Goal: Task Accomplishment & Management: Use online tool/utility

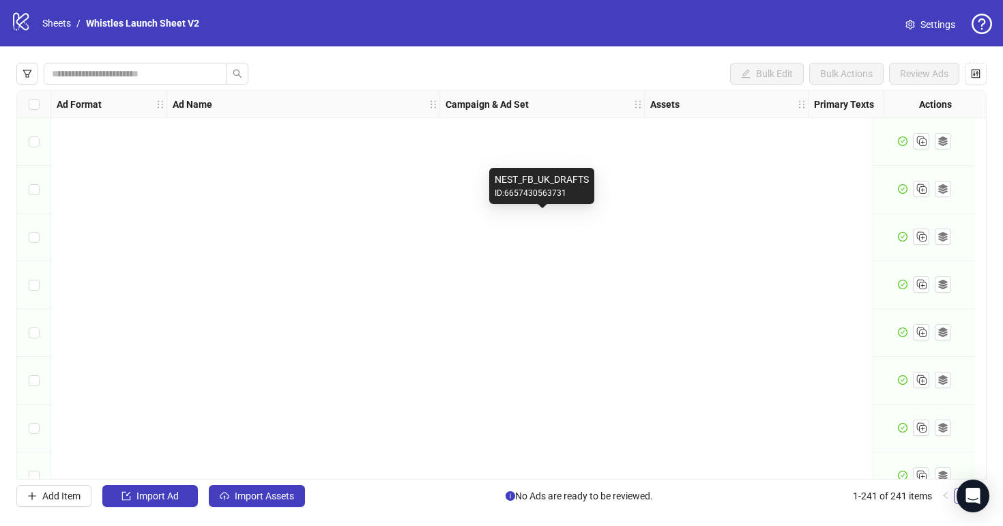
scroll to position [11160, 0]
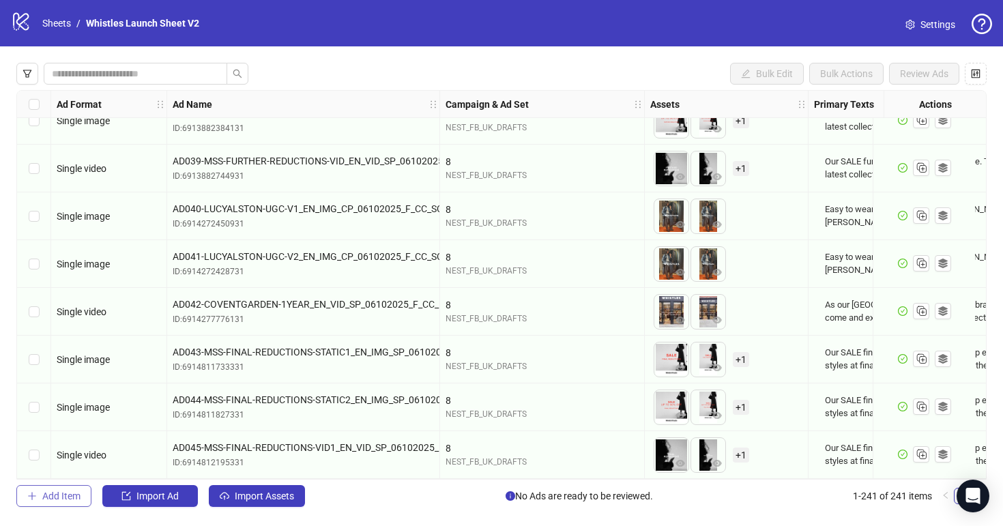
click at [70, 494] on span "Add Item" at bounding box center [61, 496] width 38 height 11
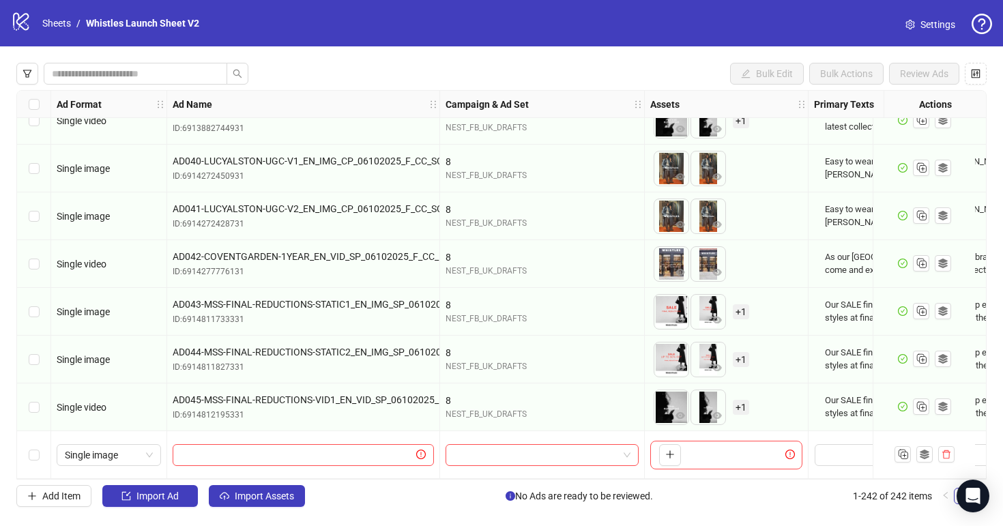
scroll to position [11208, 163]
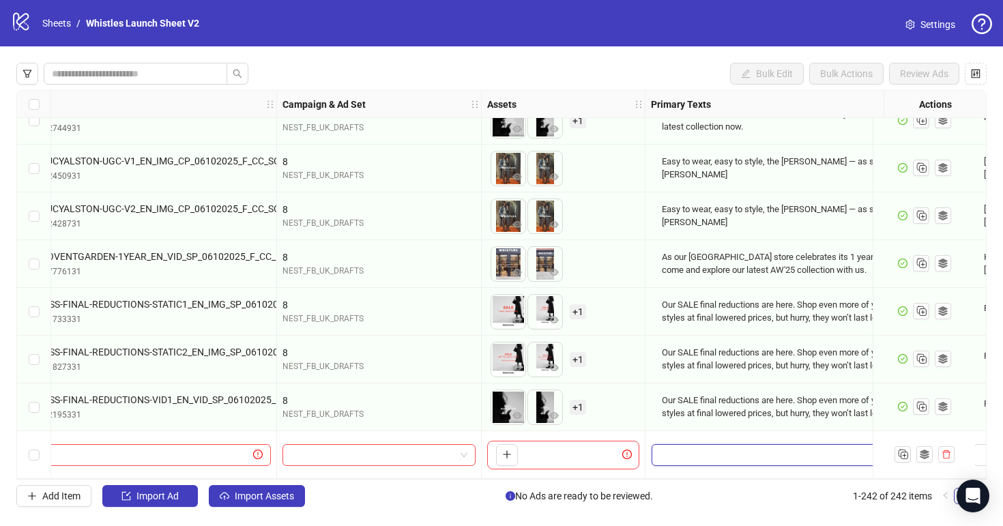
click at [701, 445] on textarea "Edit values" at bounding box center [806, 455] width 309 height 22
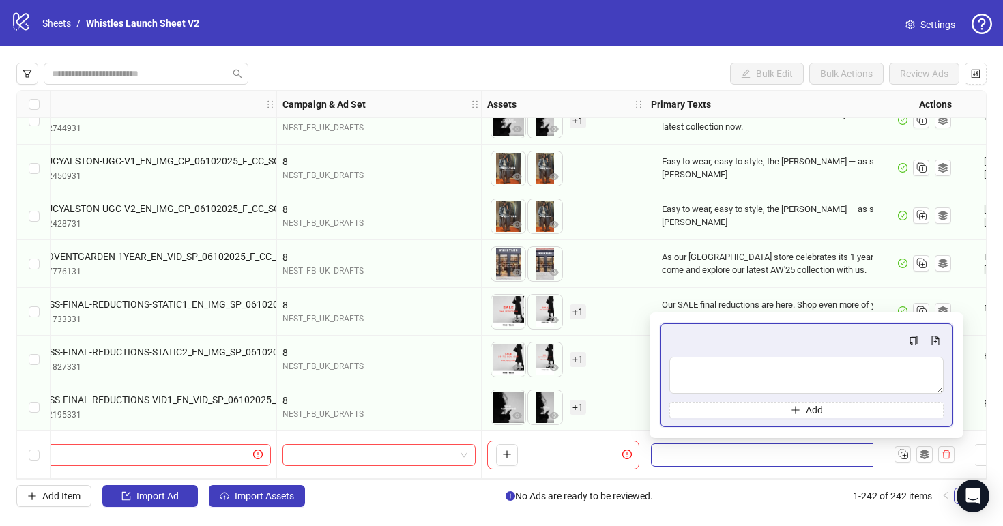
type textarea "**********"
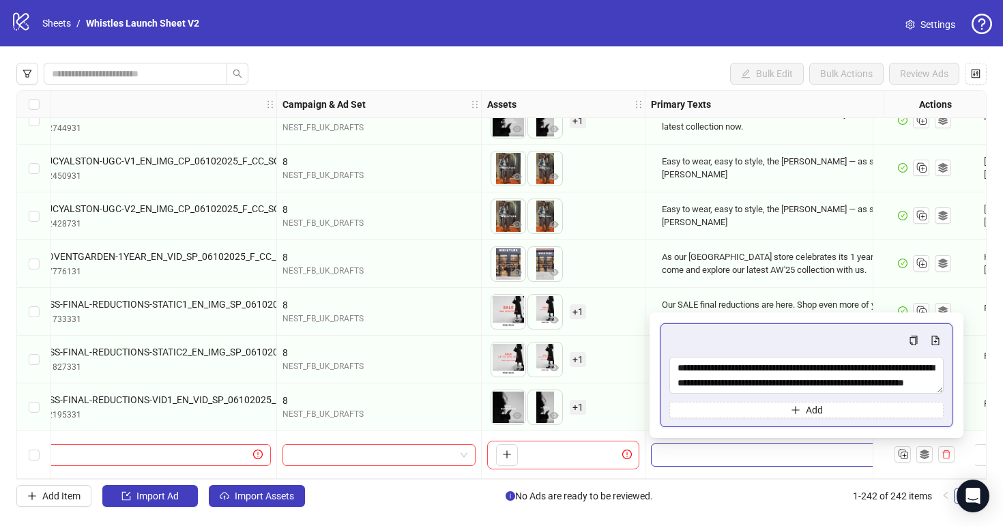
click at [614, 408] on div "To pick up a draggable item, press the space bar. While dragging, use the arrow…" at bounding box center [563, 407] width 152 height 42
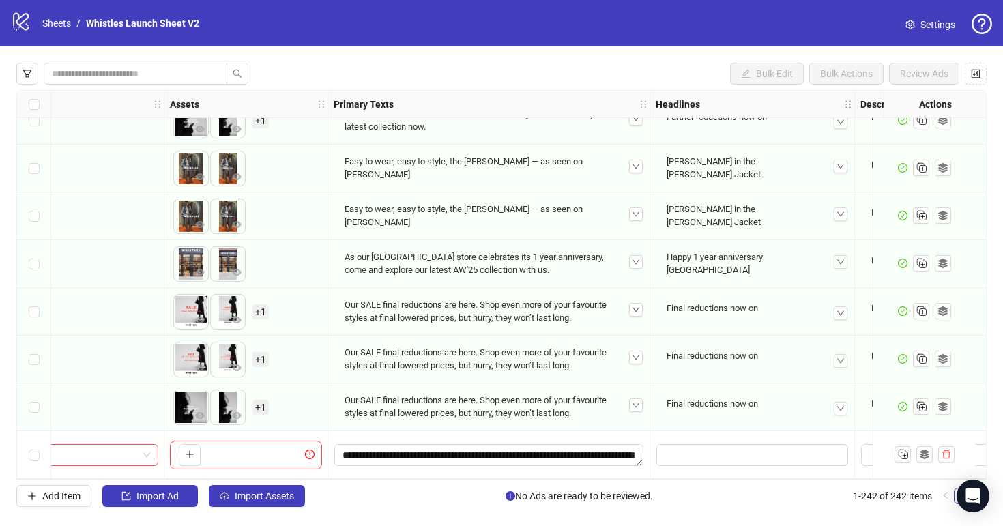
scroll to position [11208, 620]
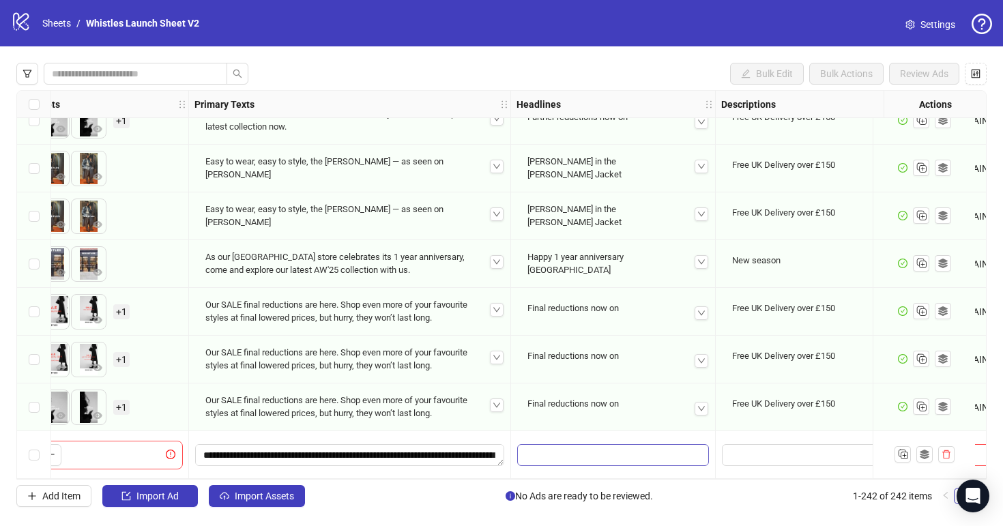
click at [600, 448] on div "Ad Format Ad Name Campaign & Ad Set Assets Primary Texts Headlines Descriptions…" at bounding box center [501, 285] width 971 height 390
click at [606, 448] on input "Edit values" at bounding box center [613, 455] width 192 height 22
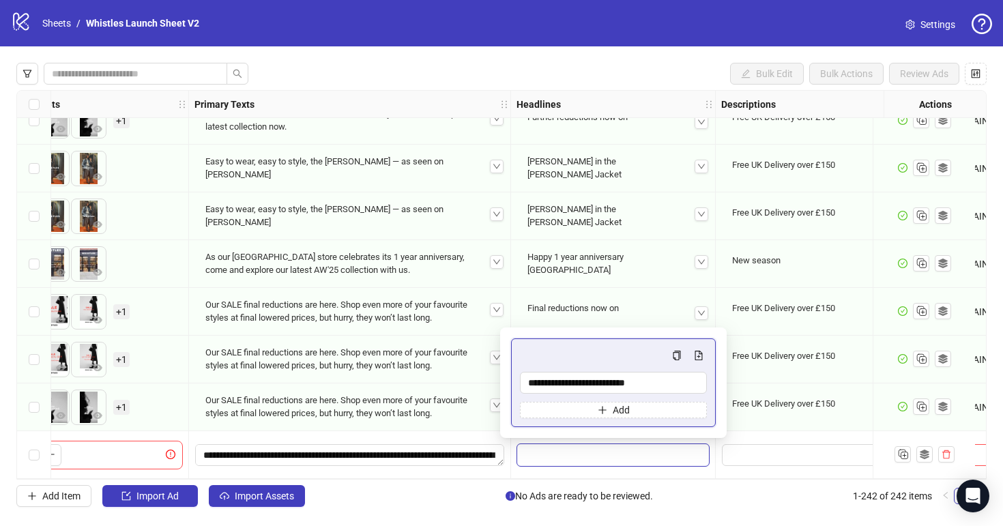
click at [604, 297] on div "Final reductions now on" at bounding box center [613, 308] width 182 height 23
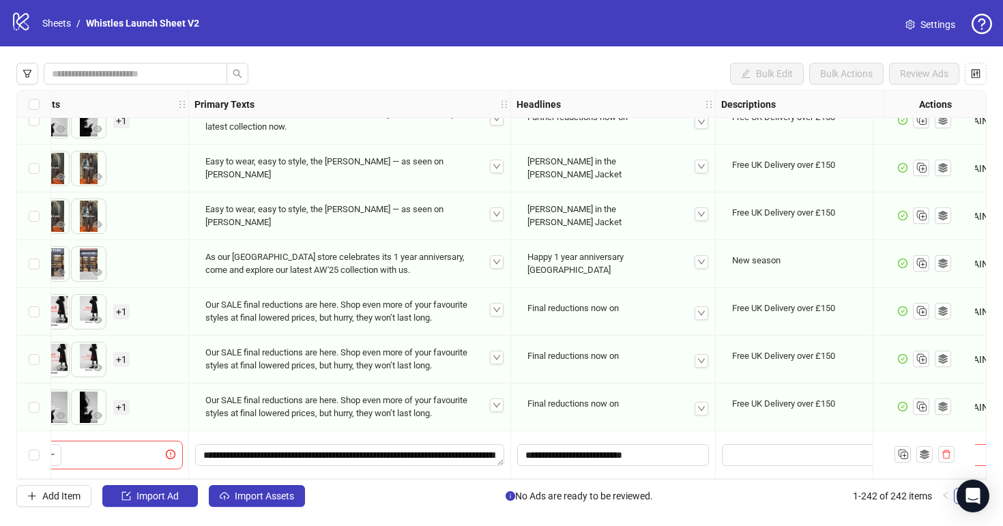
scroll to position [11208, 845]
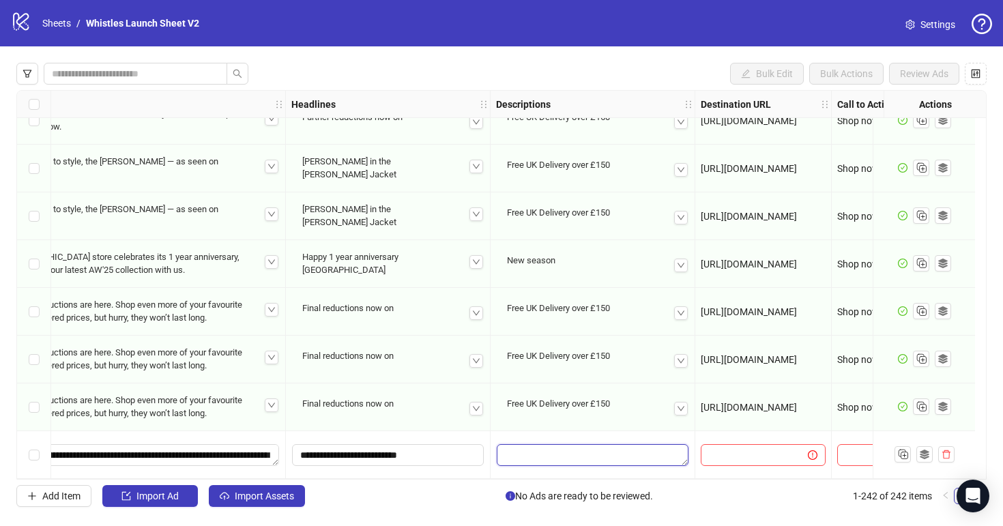
click at [527, 454] on textarea "Edit values" at bounding box center [593, 455] width 192 height 22
click at [561, 444] on textarea "Edit values" at bounding box center [593, 455] width 192 height 22
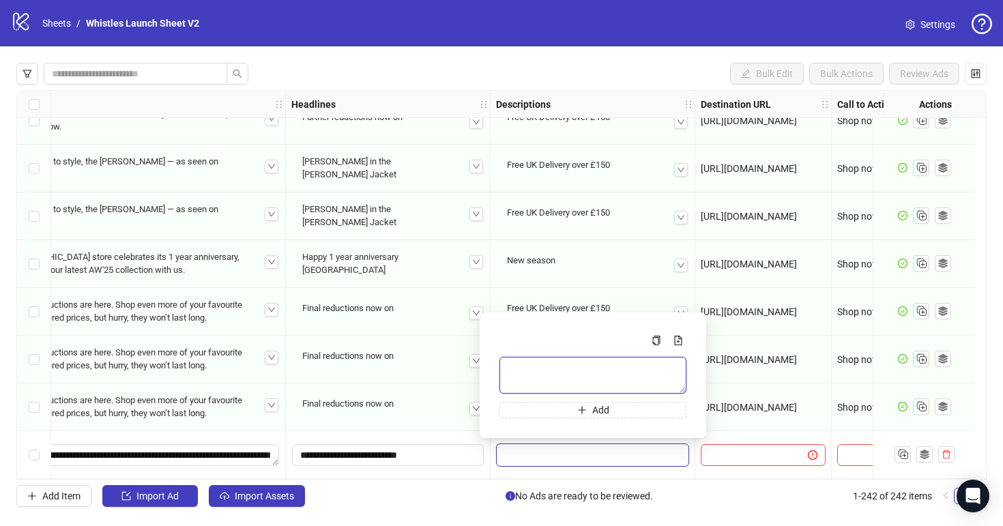
click at [551, 380] on textarea "Multi-text input container - paste or copy values" at bounding box center [593, 375] width 187 height 37
paste textarea "**********"
type textarea "**********"
click at [759, 459] on span at bounding box center [763, 455] width 125 height 22
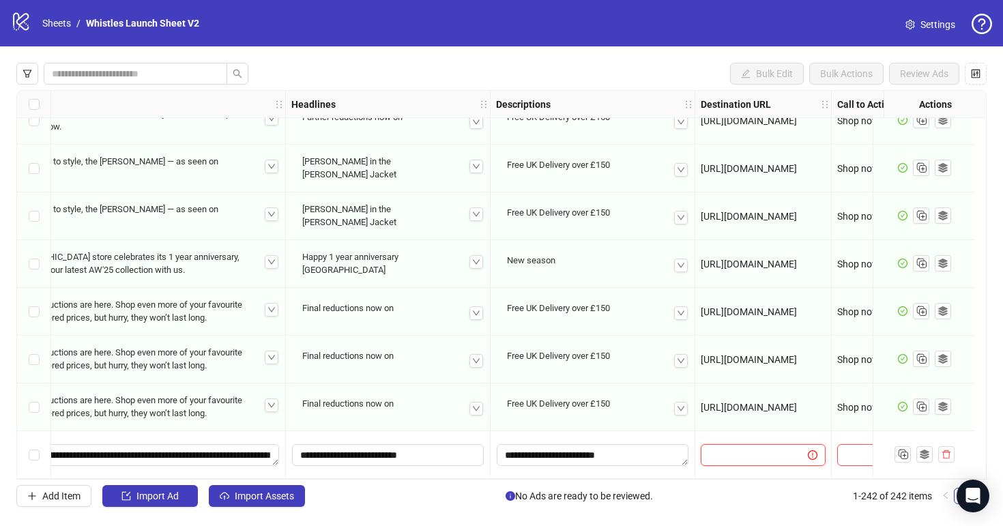
click at [758, 450] on input "text" at bounding box center [749, 455] width 80 height 15
paste input "**********"
type input "**********"
click at [765, 412] on div "[URL][DOMAIN_NAME]" at bounding box center [764, 408] width 137 height 48
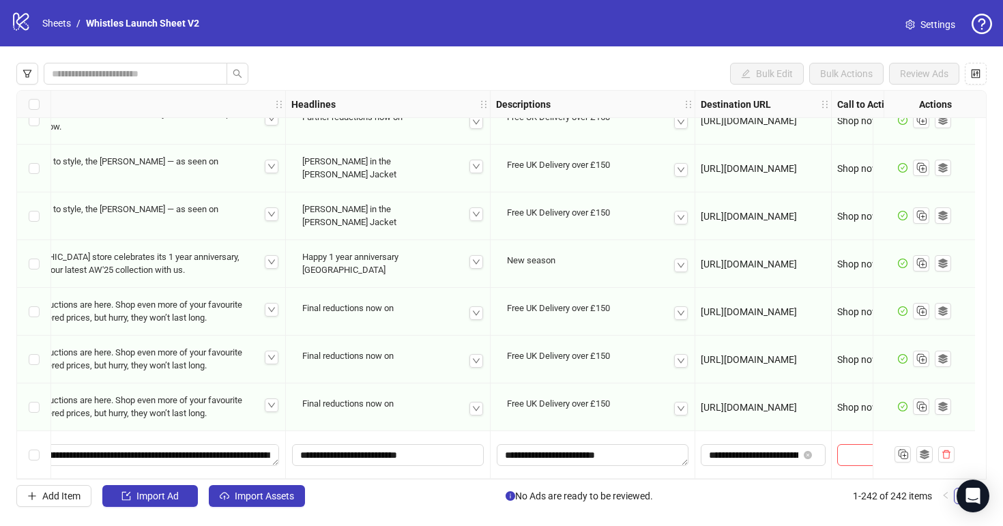
scroll to position [11208, 913]
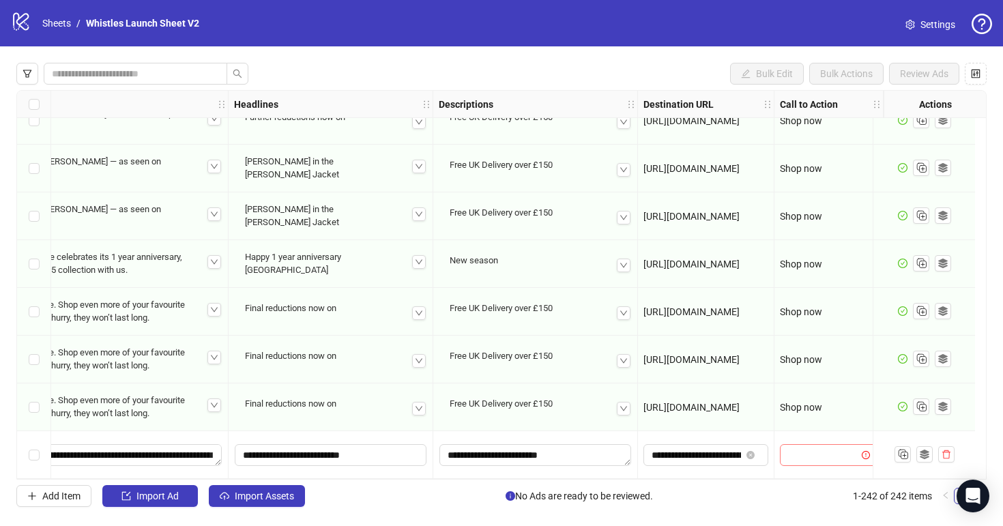
click at [797, 455] on input "search" at bounding box center [822, 455] width 69 height 20
type input "****"
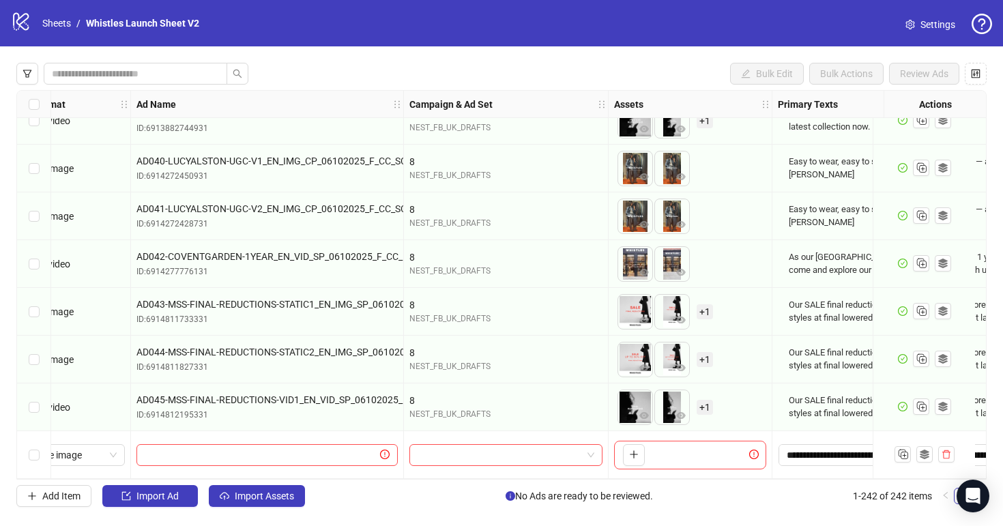
scroll to position [11208, 0]
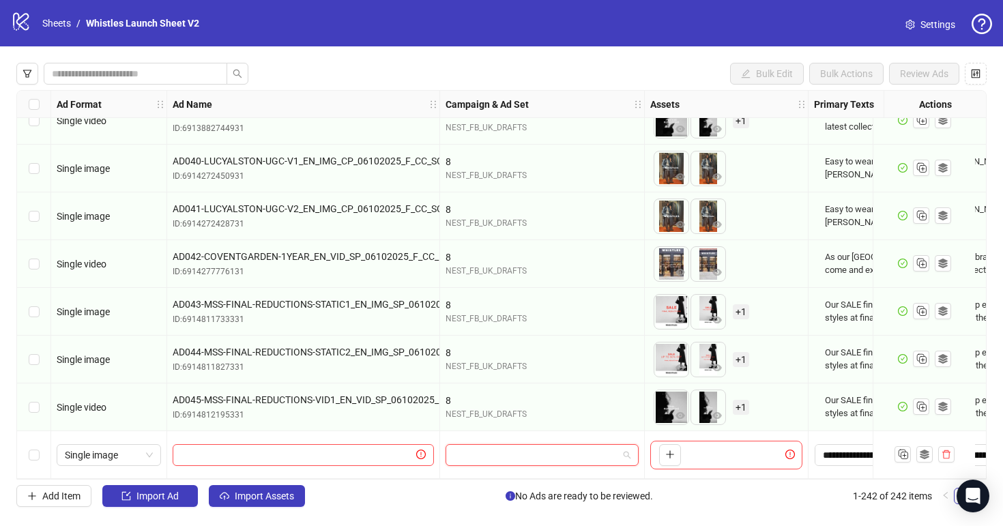
click at [487, 449] on input "search" at bounding box center [536, 455] width 165 height 20
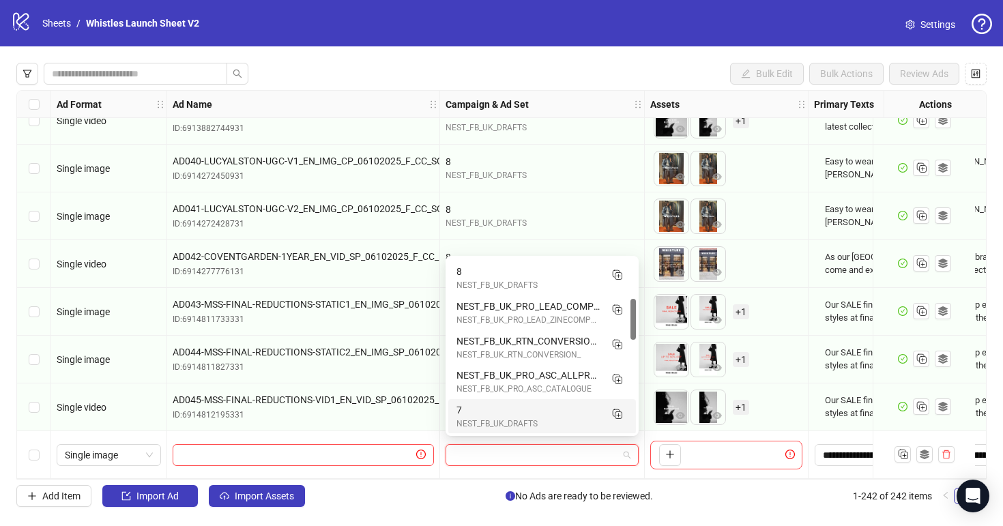
scroll to position [170, 0]
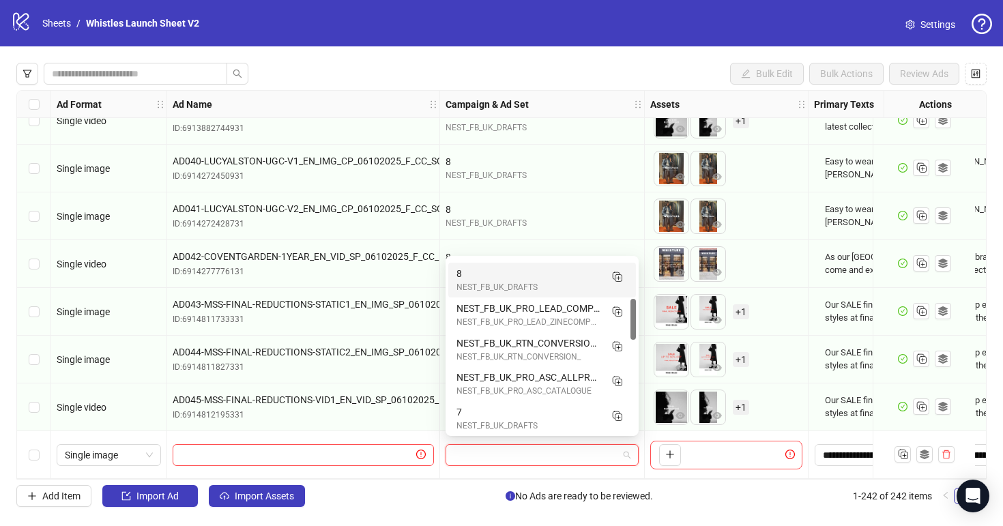
click at [485, 268] on div "8" at bounding box center [529, 273] width 144 height 15
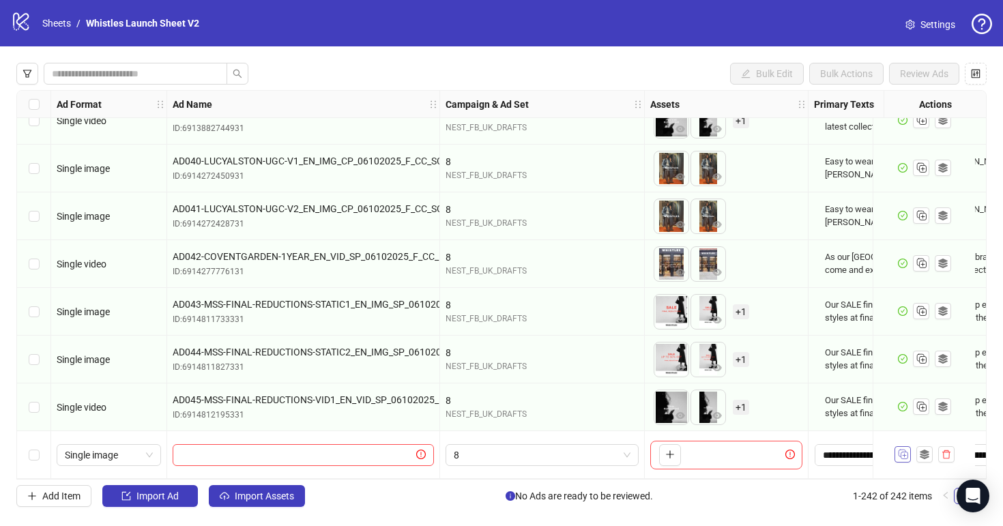
click at [907, 448] on icon "Duplicate" at bounding box center [903, 454] width 14 height 14
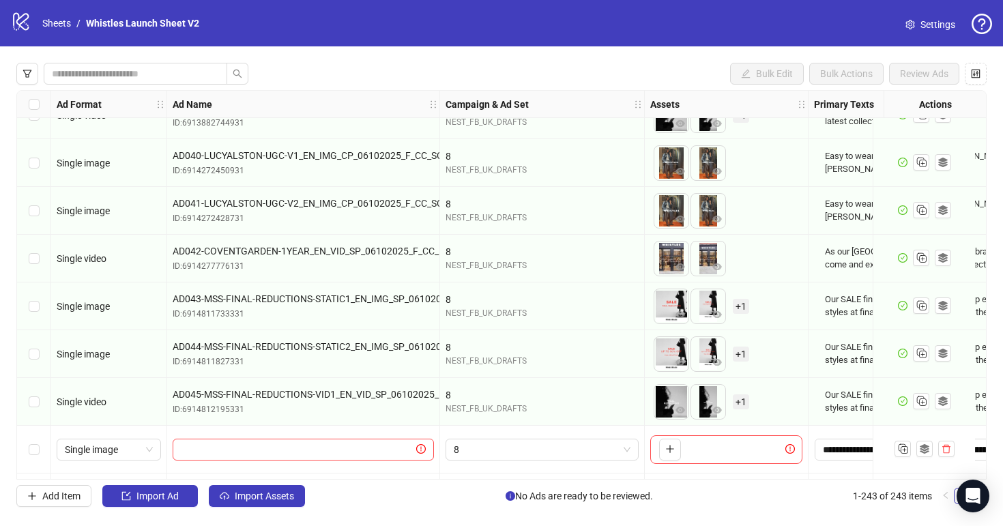
scroll to position [11255, 0]
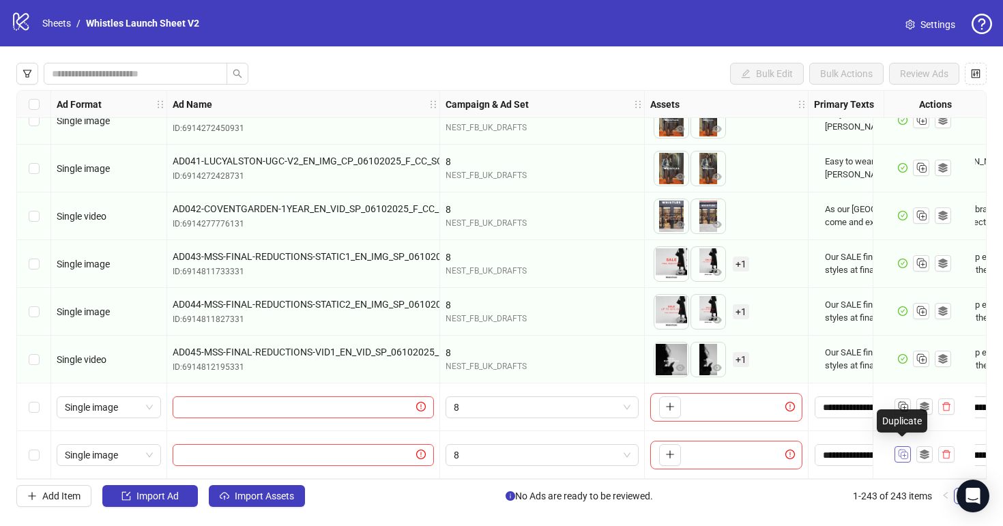
click at [908, 452] on icon "Duplicate" at bounding box center [903, 454] width 14 height 14
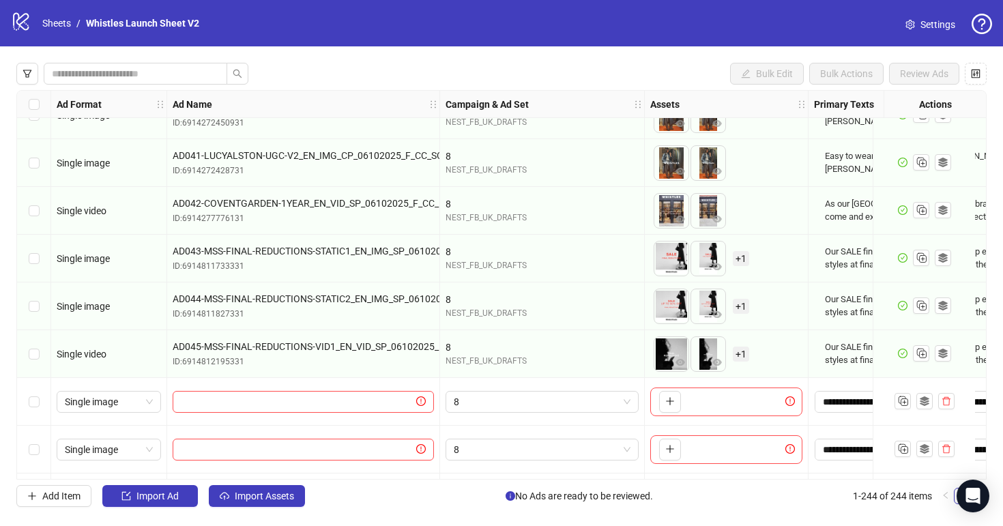
scroll to position [11303, 0]
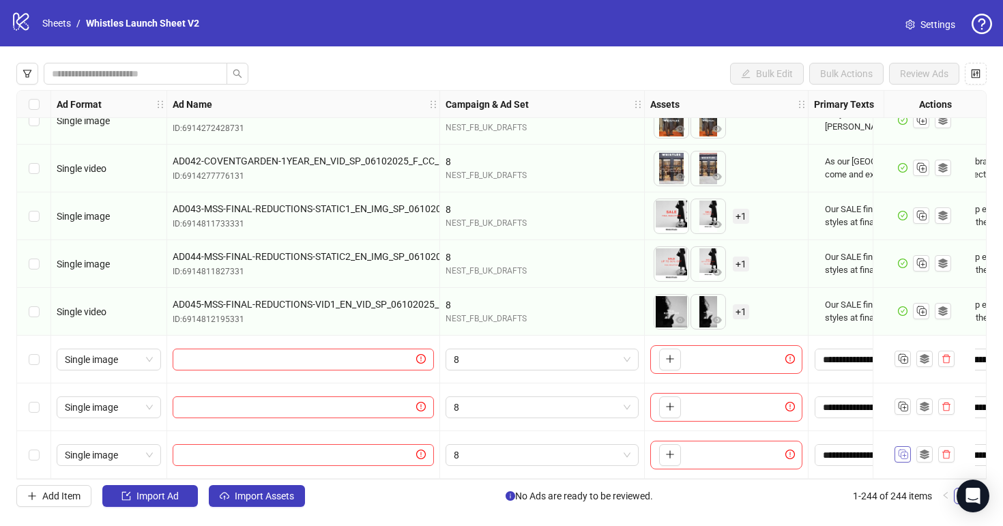
click at [906, 453] on rect "Duplicate" at bounding box center [904, 456] width 7 height 7
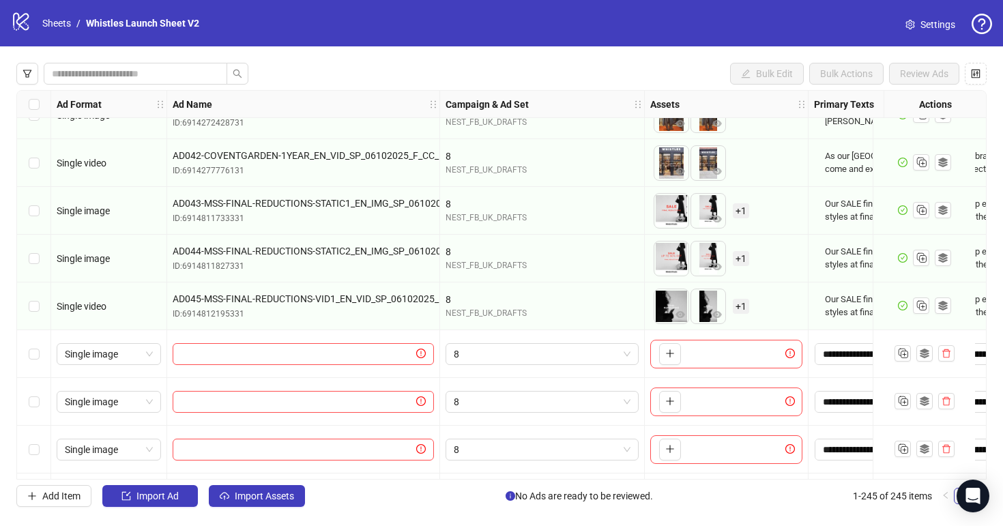
scroll to position [11351, 0]
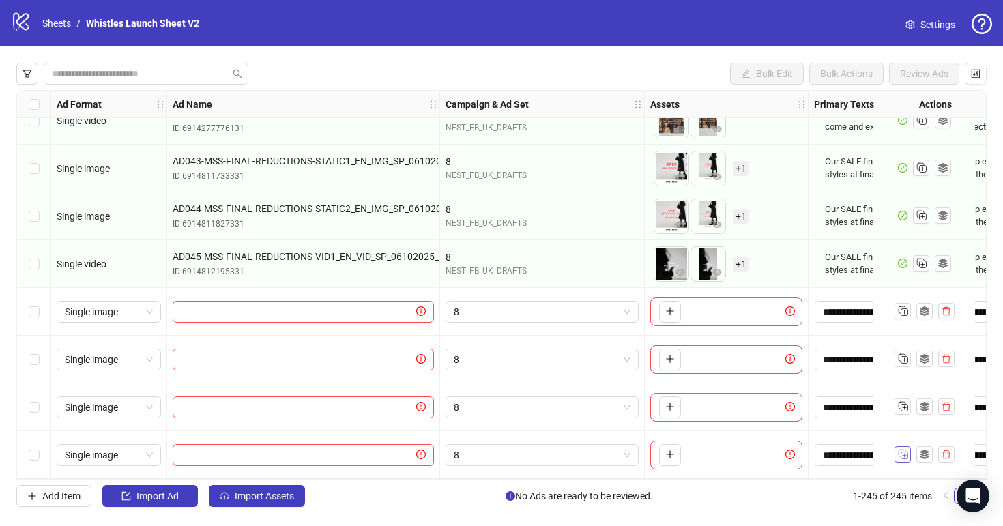
click at [904, 451] on icon "Duplicate" at bounding box center [903, 454] width 14 height 14
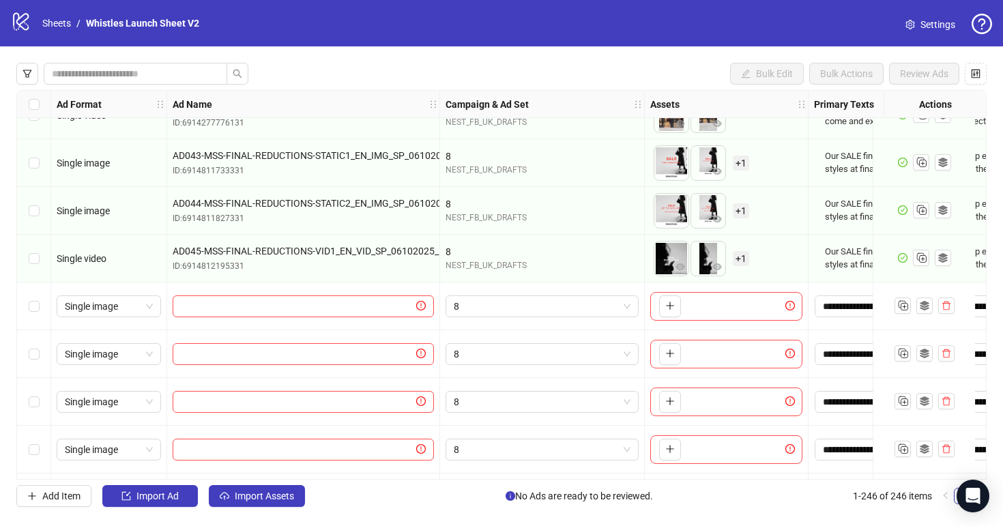
scroll to position [11399, 0]
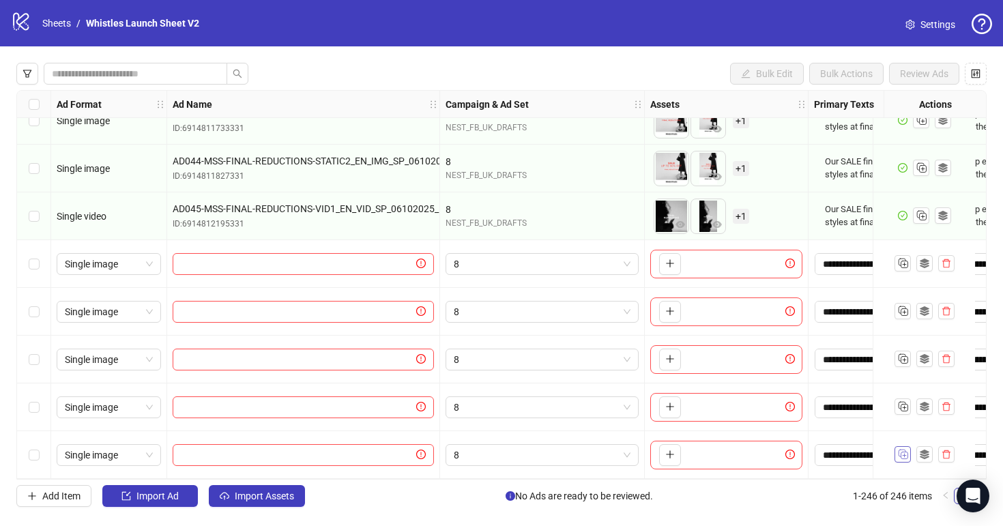
click at [899, 452] on icon "Duplicate" at bounding box center [903, 454] width 14 height 14
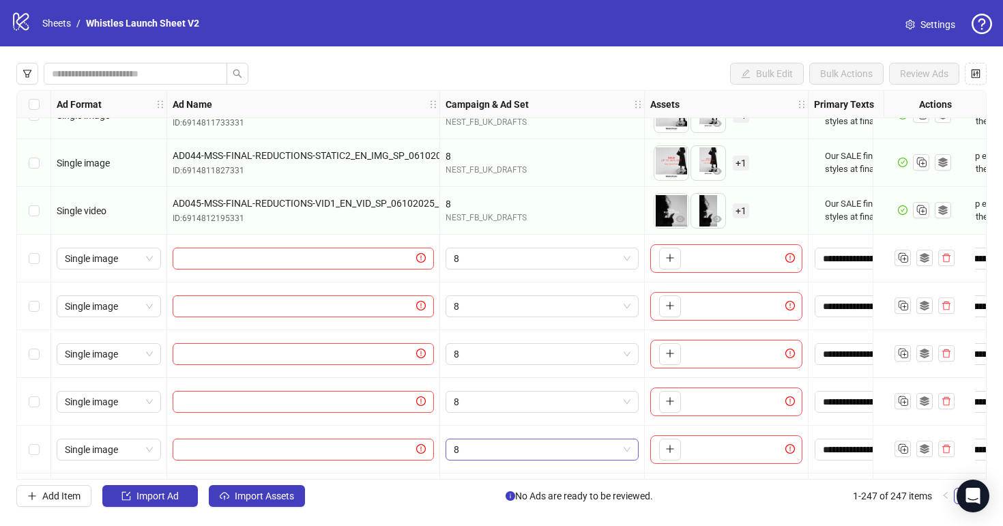
scroll to position [11446, 0]
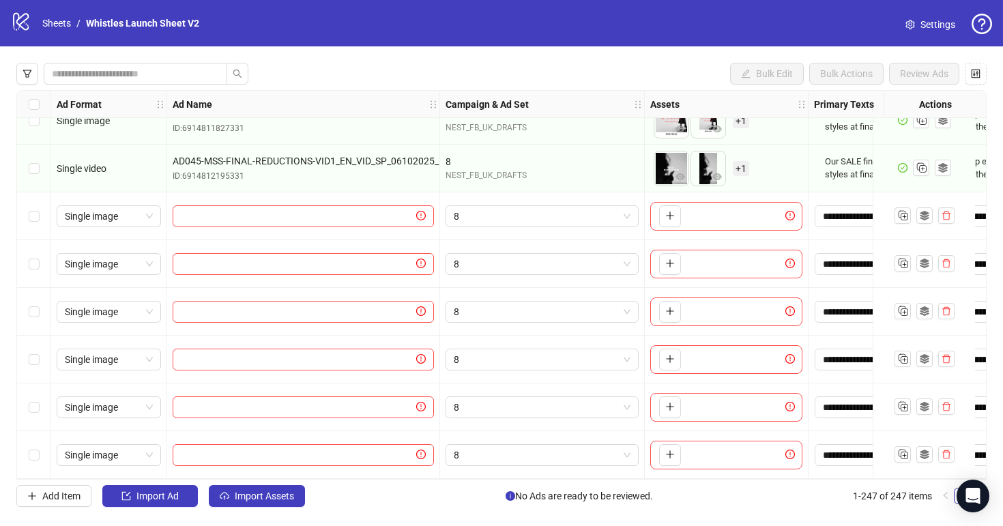
click at [41, 443] on div "Select row 247" at bounding box center [34, 455] width 34 height 48
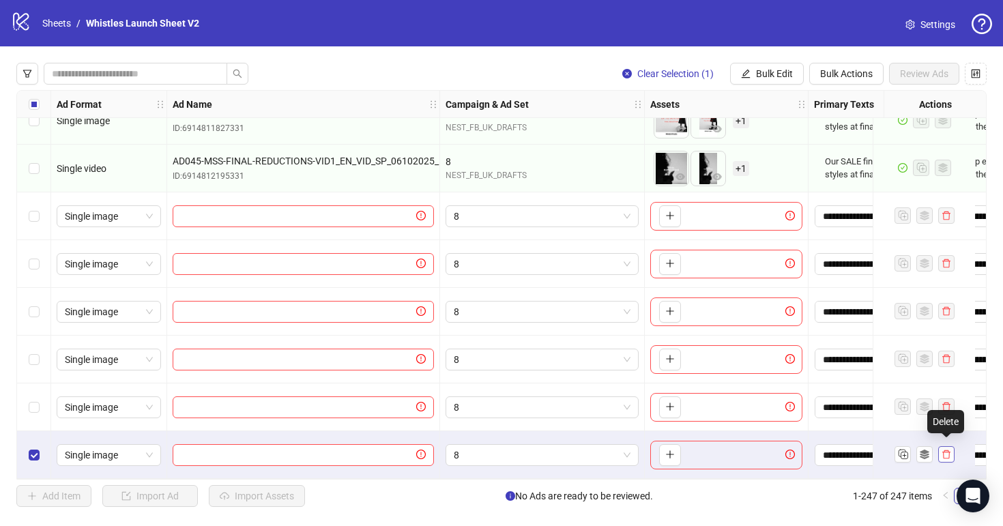
click at [945, 450] on icon "delete" at bounding box center [947, 455] width 10 height 10
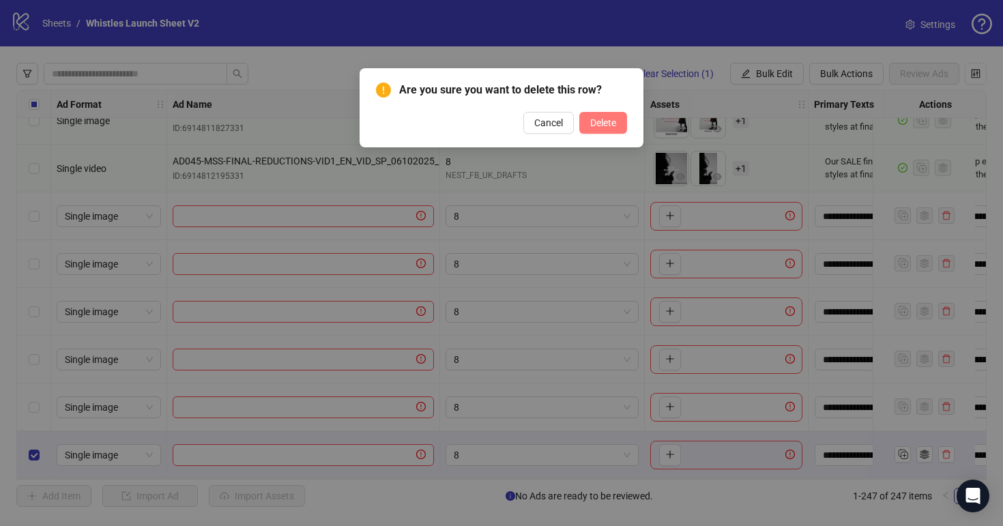
click at [625, 123] on button "Delete" at bounding box center [604, 123] width 48 height 22
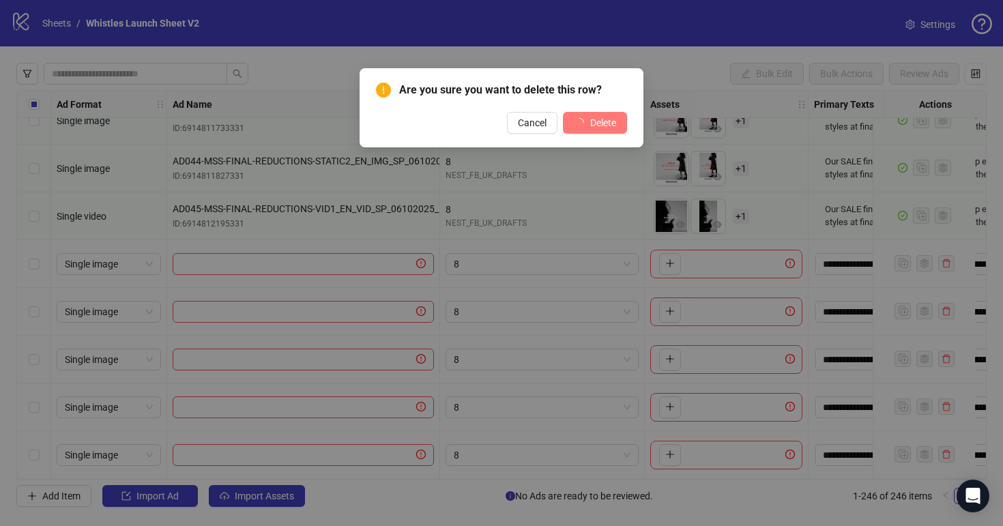
scroll to position [11399, 0]
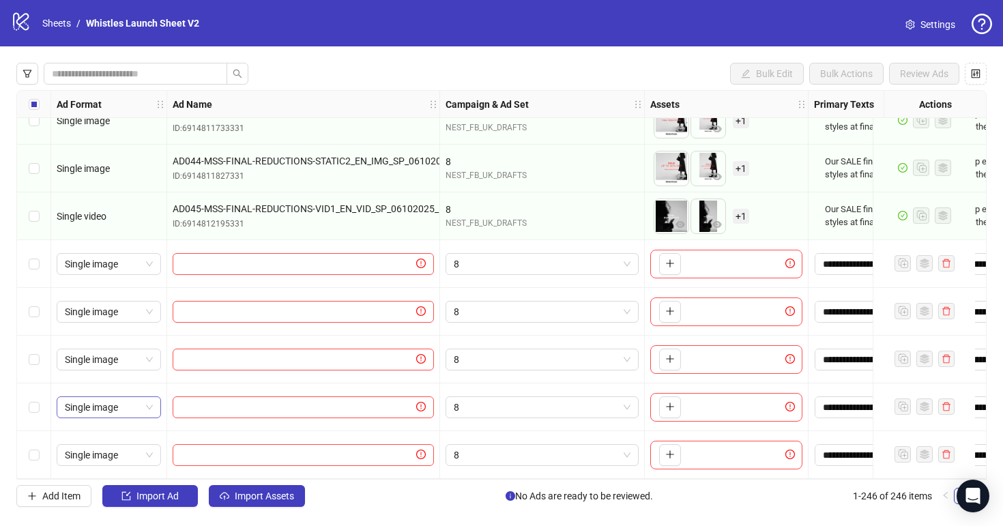
click at [156, 397] on div "Single image" at bounding box center [109, 408] width 104 height 22
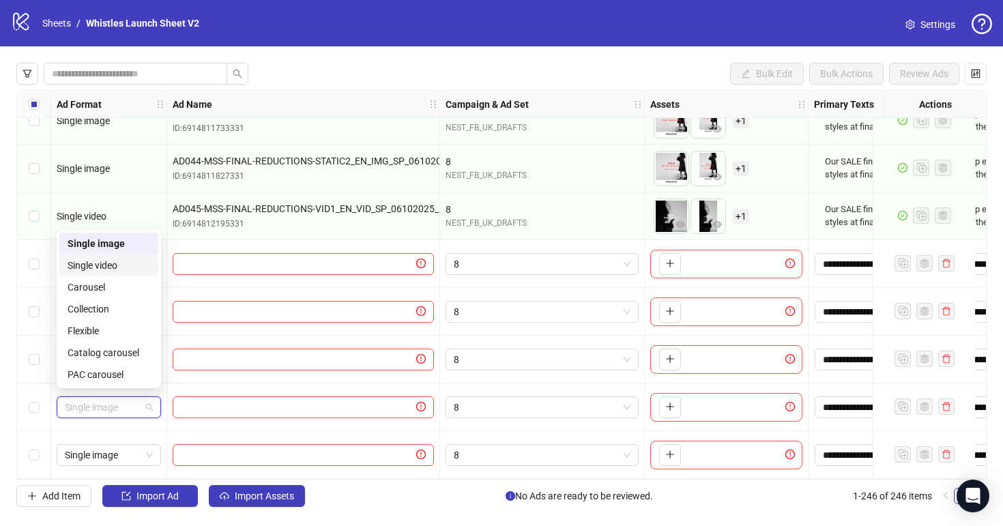
click at [117, 266] on div "Single video" at bounding box center [109, 265] width 83 height 15
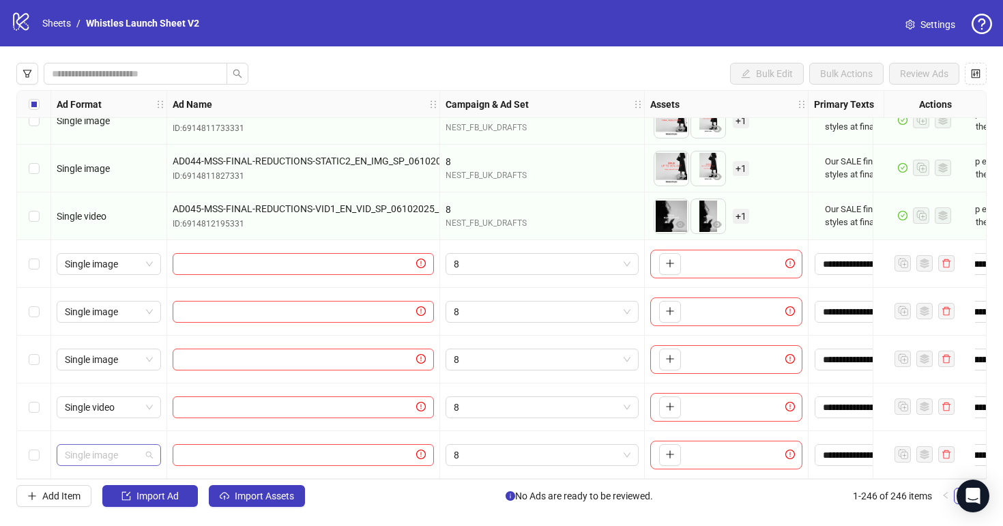
click at [130, 453] on span "Single image" at bounding box center [109, 455] width 88 height 20
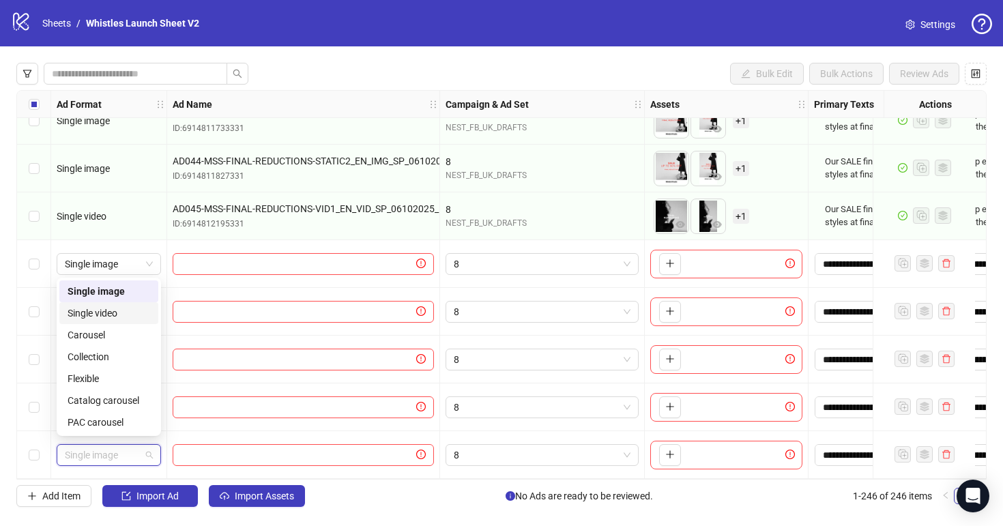
click at [109, 310] on div "Single video" at bounding box center [109, 313] width 83 height 15
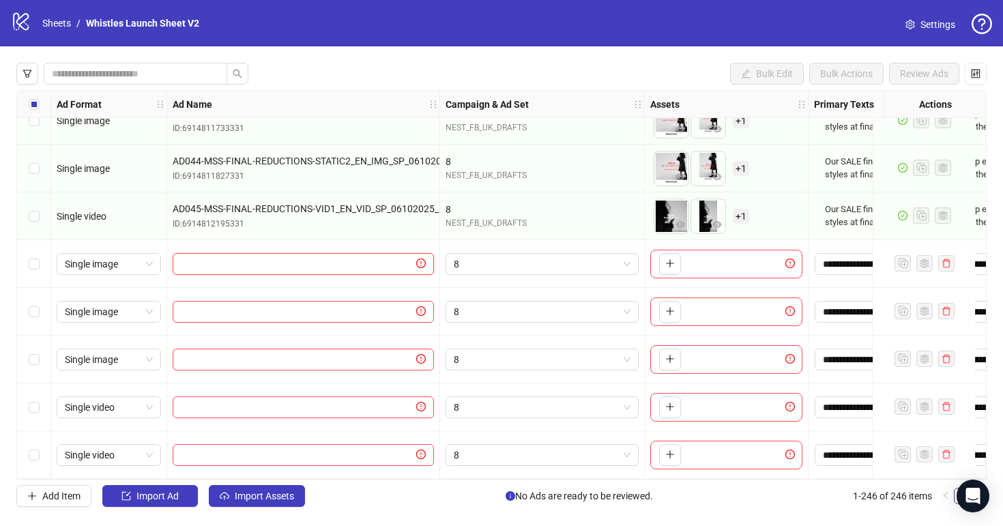
click at [275, 259] on input "text" at bounding box center [297, 264] width 233 height 15
paste input "**********"
type input "**********"
click at [290, 304] on input "text" at bounding box center [297, 311] width 233 height 15
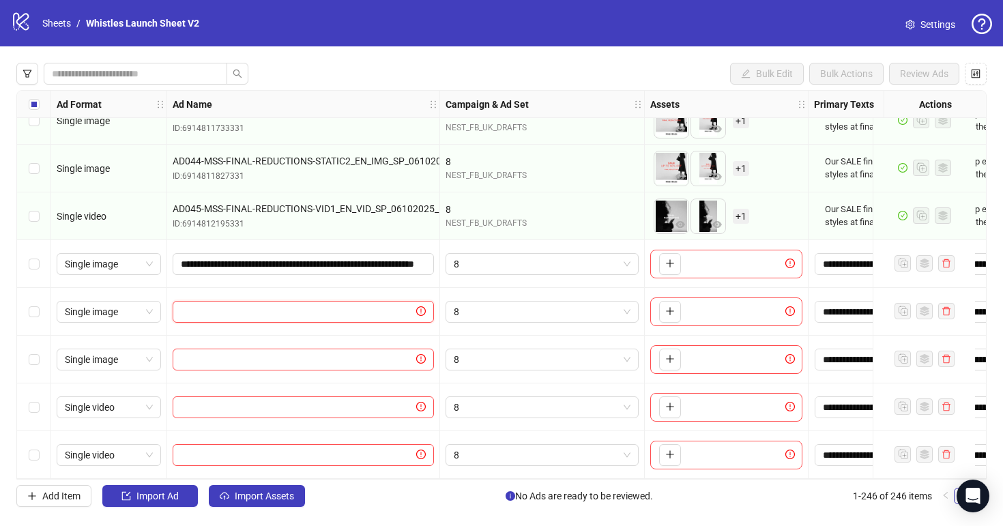
paste input "**********"
type input "**********"
click at [377, 355] on input "text" at bounding box center [297, 359] width 233 height 15
paste input "**********"
type input "**********"
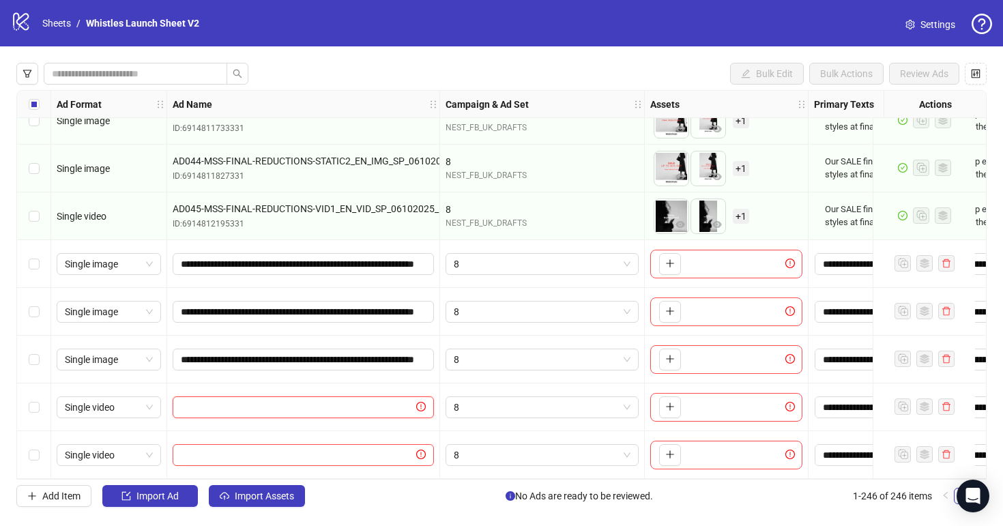
click at [373, 401] on input "text" at bounding box center [297, 407] width 233 height 15
paste input "**********"
type input "**********"
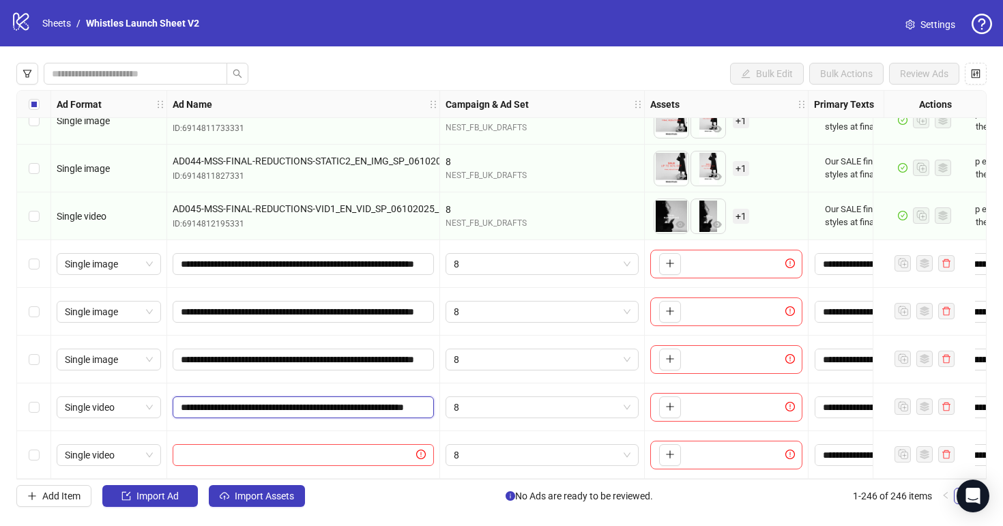
scroll to position [0, 105]
click at [335, 448] on input "text" at bounding box center [297, 455] width 233 height 15
paste input "**********"
type input "**********"
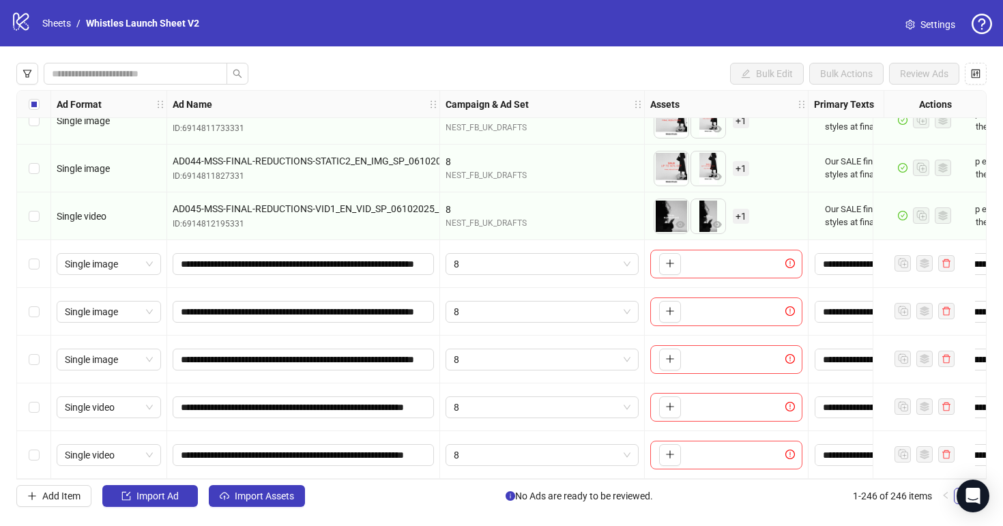
click at [347, 431] on div "**********" at bounding box center [303, 455] width 273 height 48
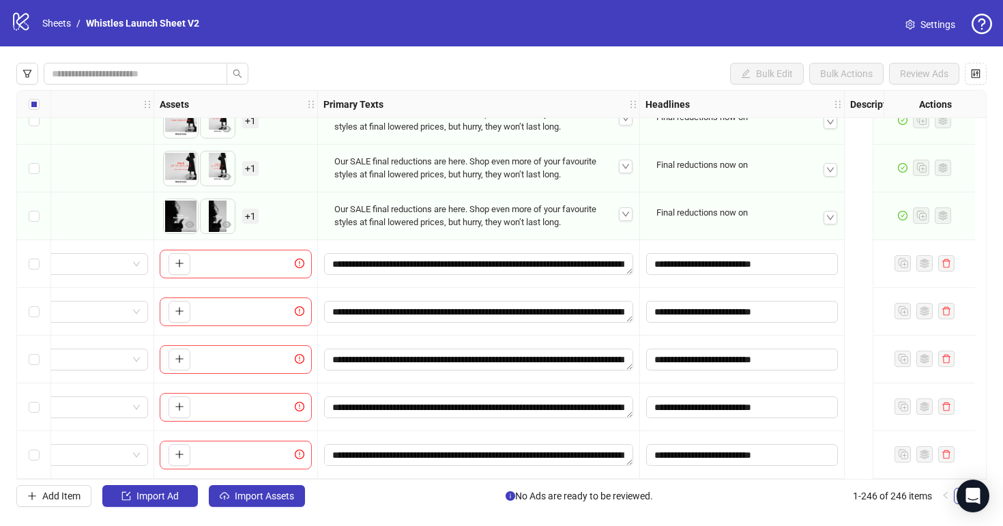
scroll to position [11399, 48]
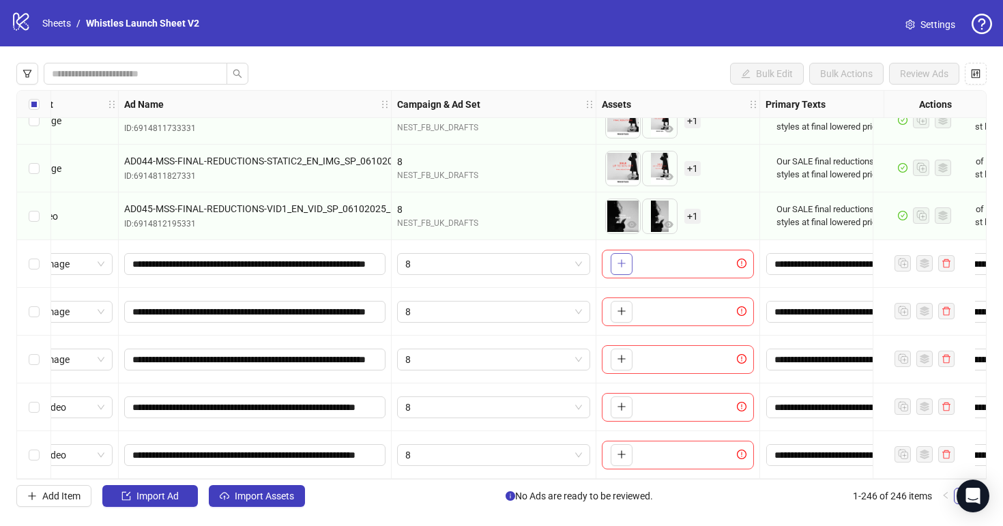
click at [631, 253] on button "button" at bounding box center [622, 264] width 22 height 22
click at [626, 301] on button "button" at bounding box center [622, 312] width 22 height 22
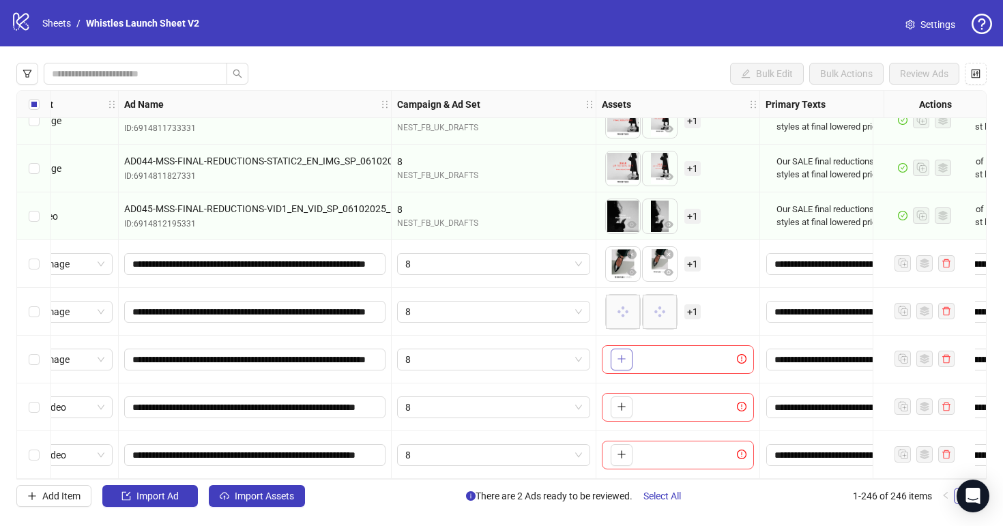
click at [617, 355] on icon "plus" at bounding box center [622, 359] width 10 height 10
click at [691, 260] on span "+ 1" at bounding box center [693, 264] width 16 height 15
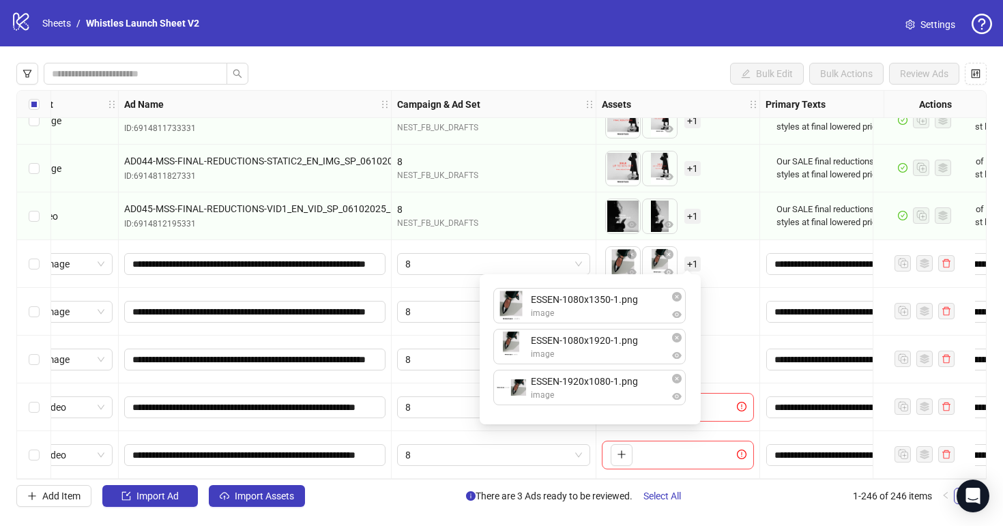
click at [721, 291] on div "To pick up a draggable item, press the space bar. While dragging, use the arrow…" at bounding box center [678, 312] width 152 height 42
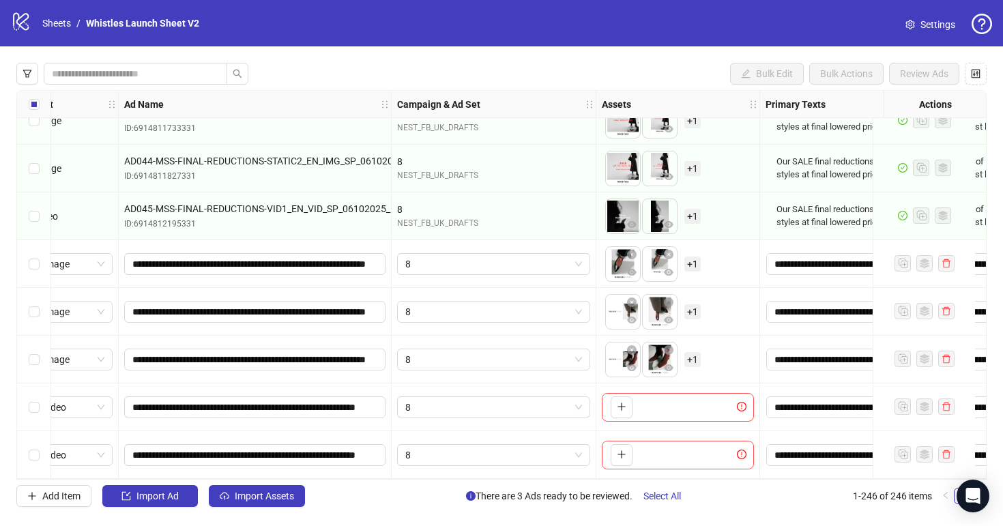
click at [696, 305] on span "+ 1" at bounding box center [693, 311] width 16 height 15
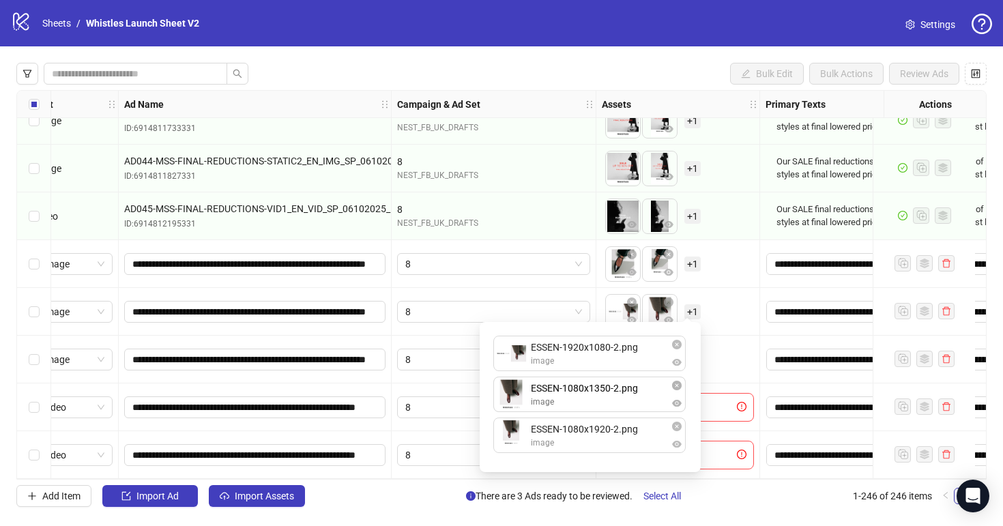
drag, startPoint x: 603, startPoint y: 397, endPoint x: 603, endPoint y: 361, distance: 35.5
click at [603, 361] on div "ESSEN-1920x1080-2.png image ESSEN-1080x1350-2.png image ESSEN-1080x1920-2.png i…" at bounding box center [590, 397] width 205 height 134
drag, startPoint x: 631, startPoint y: 440, endPoint x: 631, endPoint y: 413, distance: 26.6
click at [631, 413] on div "ESSEN-1080x1350-2.png image ESSEN-1920x1080-2.png image ESSEN-1080x1920-2.png i…" at bounding box center [590, 397] width 205 height 134
click at [729, 344] on div "To pick up a draggable item, press the space bar. While dragging, use the arrow…" at bounding box center [678, 360] width 152 height 42
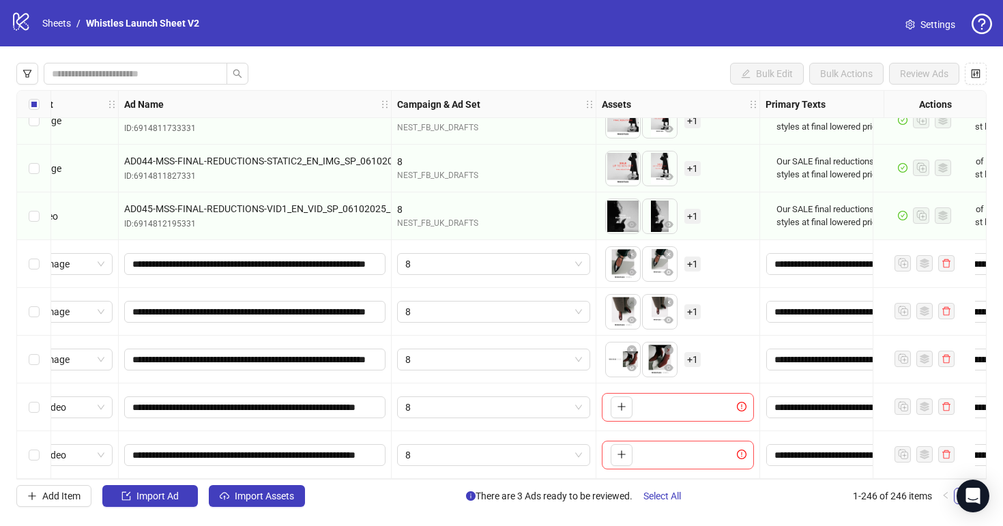
click at [694, 352] on span "+ 1" at bounding box center [693, 359] width 16 height 15
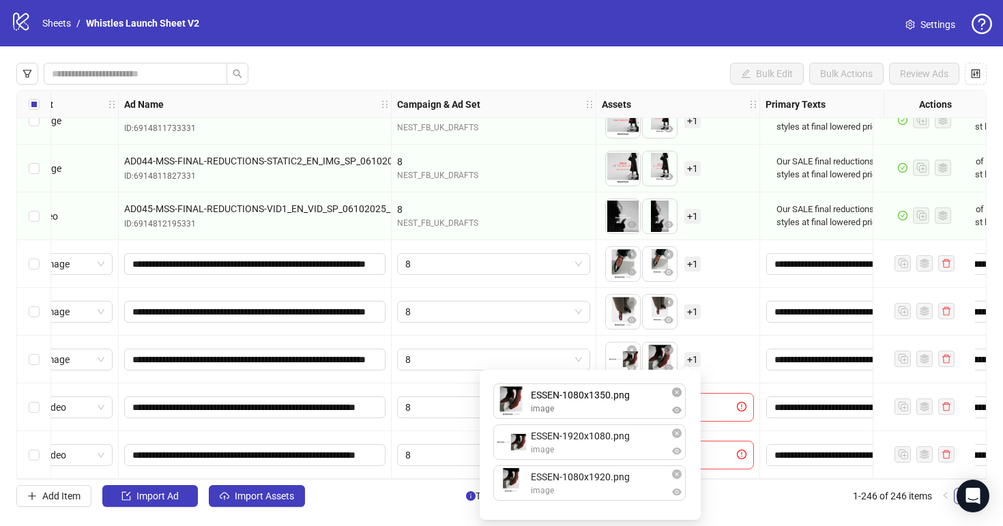
drag, startPoint x: 580, startPoint y: 448, endPoint x: 585, endPoint y: 408, distance: 40.6
click at [586, 408] on div "ESSEN-1920x1080.png image ESSEN-1080x1350.png image ESSEN-1080x1920.png image E…" at bounding box center [590, 445] width 205 height 134
drag, startPoint x: 597, startPoint y: 486, endPoint x: 597, endPoint y: 459, distance: 26.6
click at [597, 459] on div "ESSEN-1080x1350.png image ESSEN-1920x1080.png image ESSEN-1080x1920.png image E…" at bounding box center [590, 445] width 205 height 134
click at [713, 355] on div "To pick up a draggable item, press the space bar. While dragging, use the arrow…" at bounding box center [678, 360] width 152 height 42
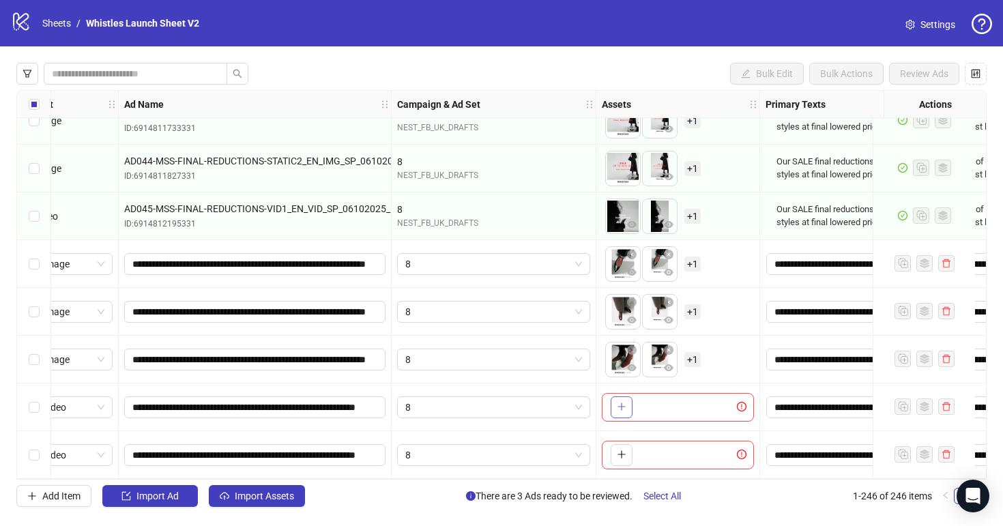
click at [627, 402] on button "button" at bounding box center [622, 408] width 22 height 22
click at [629, 441] on div "To pick up a draggable item, press the space bar. While dragging, use the arrow…" at bounding box center [678, 455] width 152 height 29
click at [627, 448] on button "button" at bounding box center [622, 455] width 22 height 22
click at [689, 402] on span "+ 1" at bounding box center [693, 407] width 16 height 15
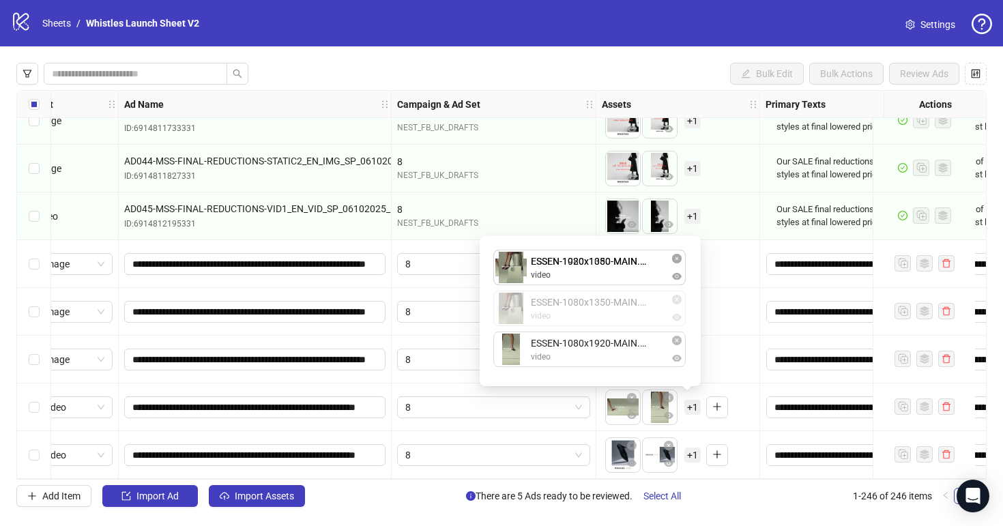
drag, startPoint x: 607, startPoint y: 353, endPoint x: 601, endPoint y: 274, distance: 78.7
click at [601, 274] on div "ESSEN-1920x1080-MAIN.mp4 video ESSEN-1080x1920-MAIN.mp4 video ESSEN-1080x1350-M…" at bounding box center [590, 311] width 205 height 134
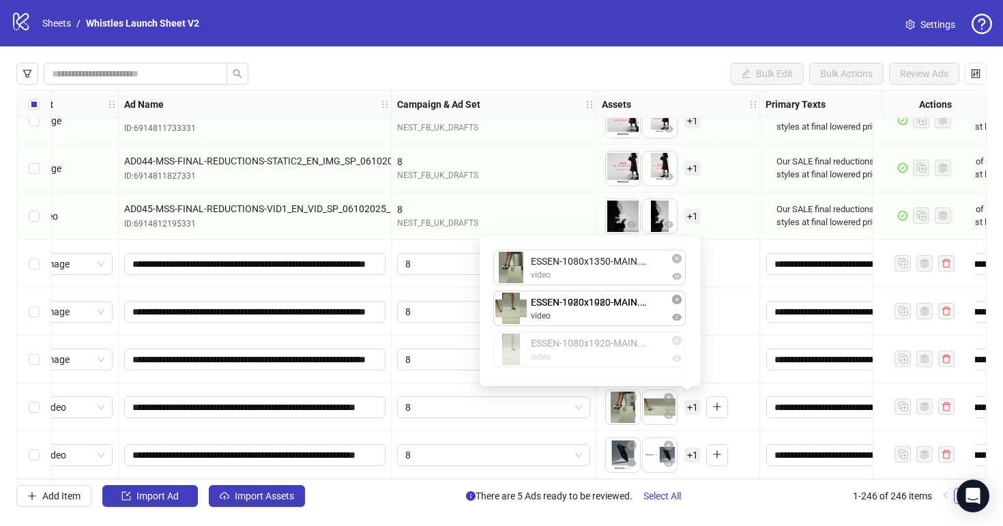
drag, startPoint x: 605, startPoint y: 346, endPoint x: 605, endPoint y: 315, distance: 31.4
click at [605, 315] on div "ESSEN-1080x1350-MAIN.mp4 video ESSEN-1920x1080-MAIN.mp4 video ESSEN-1080x1920-M…" at bounding box center [590, 311] width 205 height 134
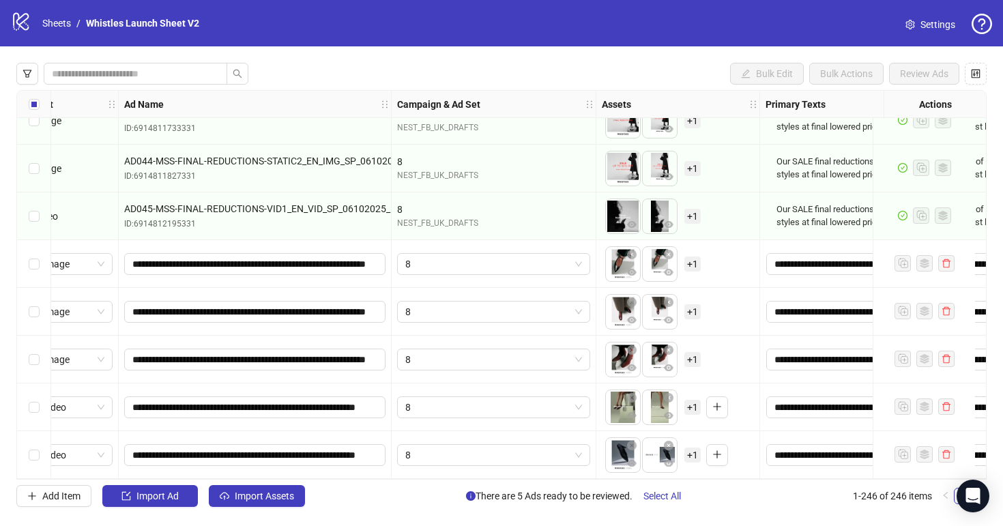
click at [689, 448] on span "+ 1" at bounding box center [693, 455] width 16 height 15
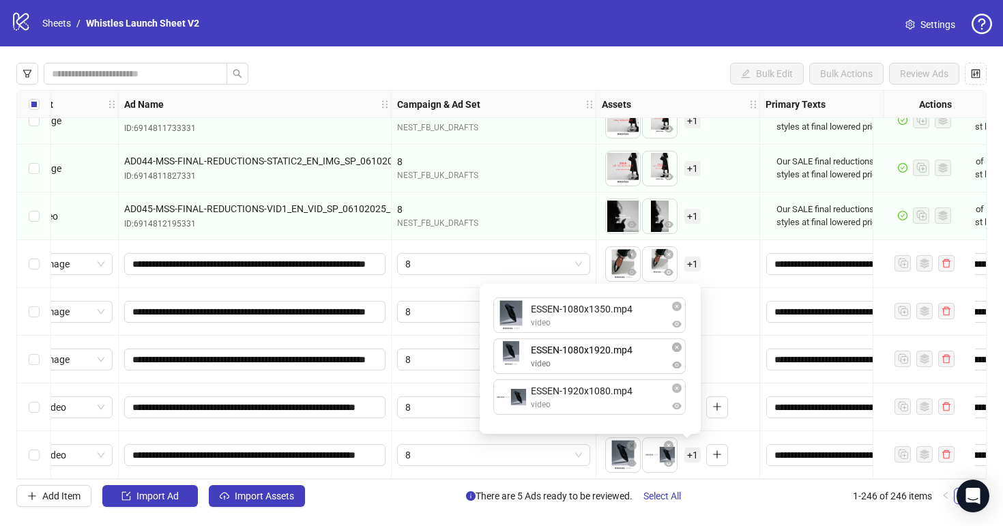
click at [601, 365] on div "ESSEN-1080x1350.mp4 video ESSEN-1920x1080.mp4 video ESSEN-1080x1920.mp4 video E…" at bounding box center [590, 359] width 205 height 134
click at [757, 354] on div "To pick up a draggable item, press the space bar. While dragging, use the arrow…" at bounding box center [679, 360] width 164 height 48
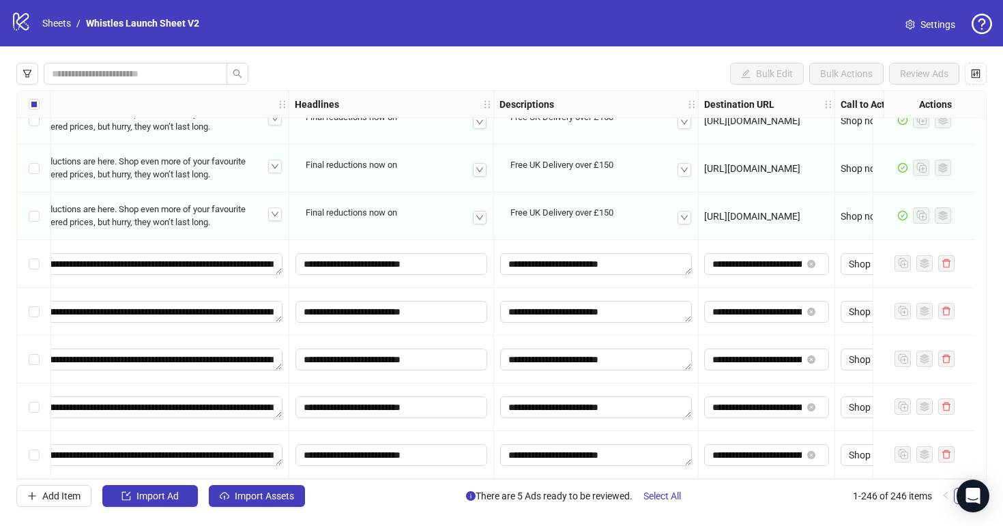
scroll to position [11399, 900]
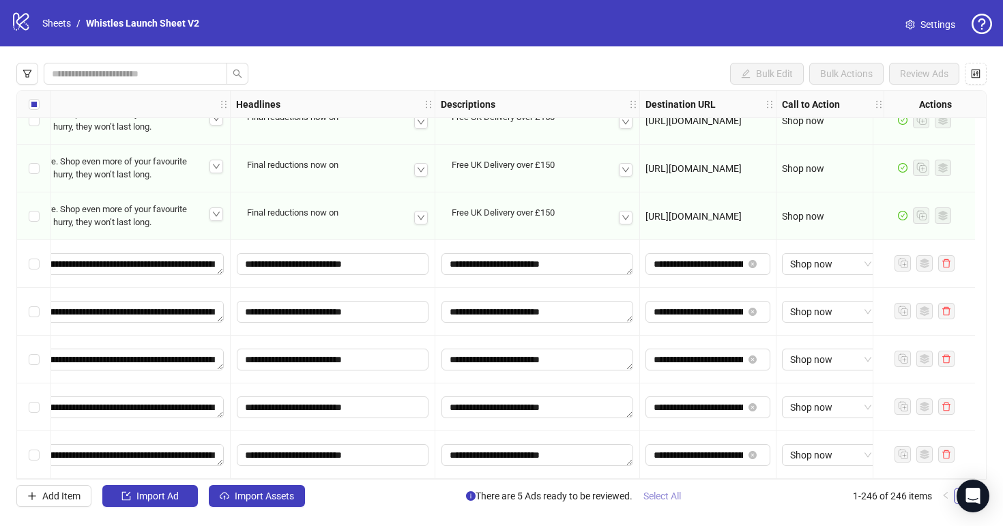
click at [676, 501] on span "Select All" at bounding box center [663, 496] width 38 height 11
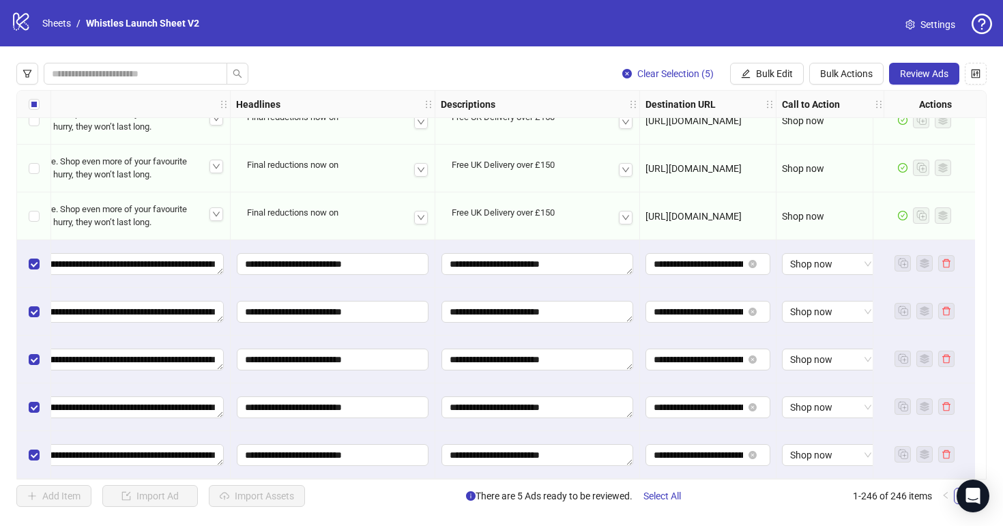
click at [928, 61] on div "Clear Selection (5) Bulk Edit Bulk Actions Review Ads Ad Format Ad Name Campaig…" at bounding box center [501, 284] width 1003 height 477
click at [930, 75] on span "Review Ads" at bounding box center [924, 73] width 48 height 11
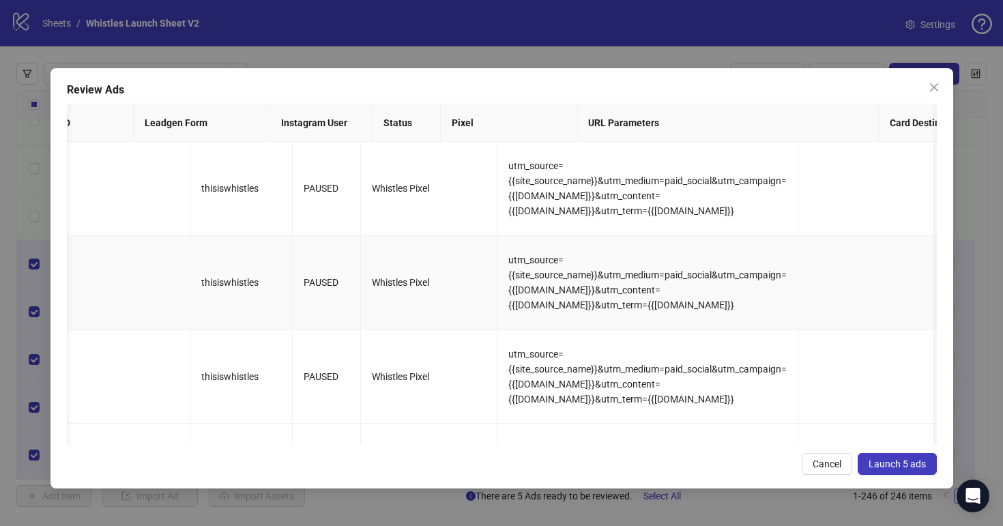
scroll to position [0, 2035]
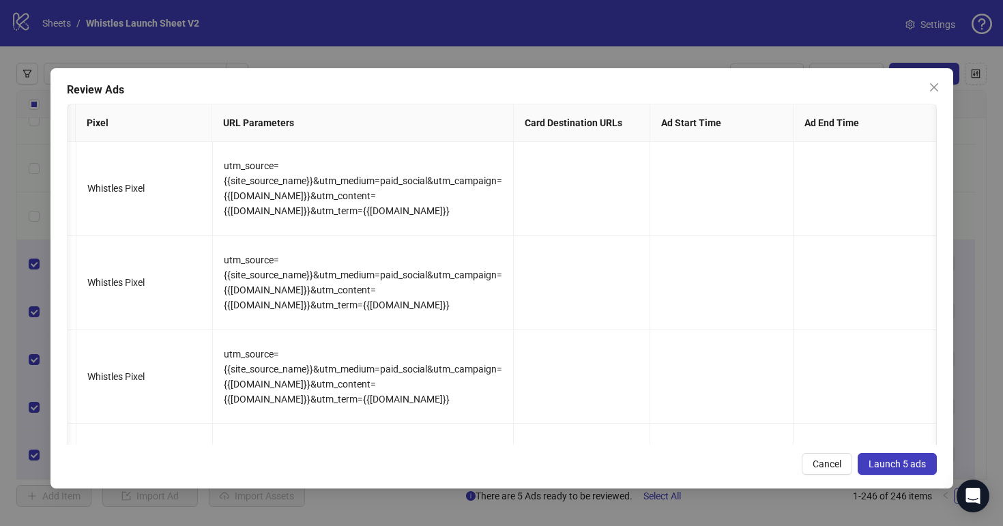
click at [896, 461] on span "Launch 5 ads" at bounding box center [897, 464] width 57 height 11
